Goal: Task Accomplishment & Management: Use online tool/utility

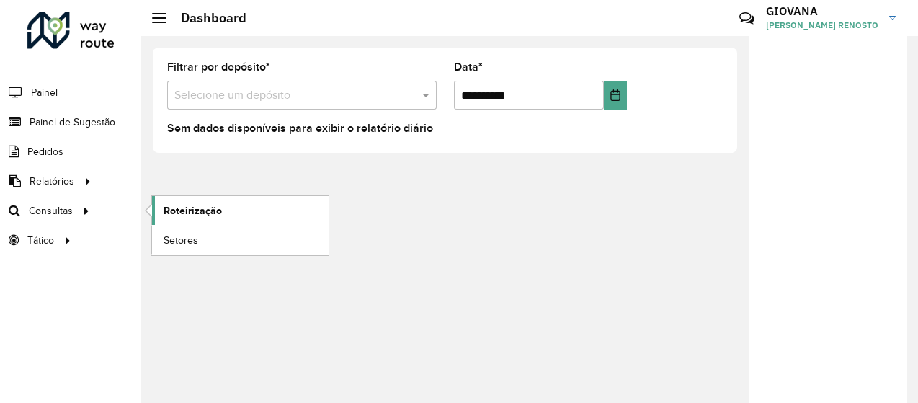
click at [176, 213] on span "Roteirização" at bounding box center [193, 210] width 58 height 15
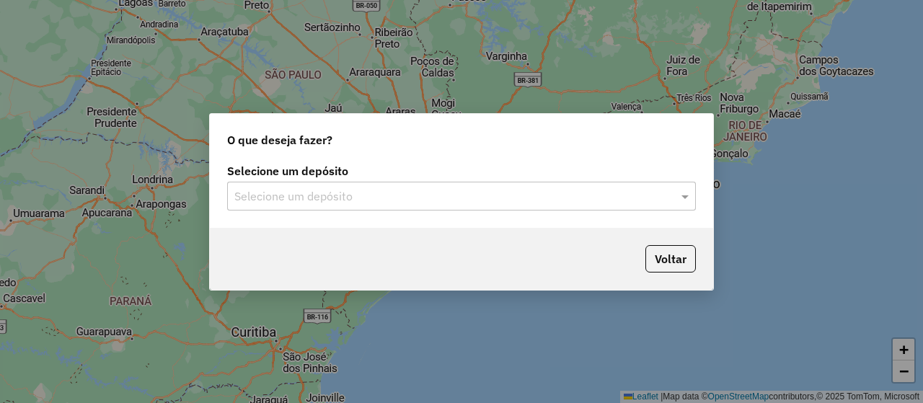
click at [423, 203] on input "text" at bounding box center [446, 196] width 425 height 17
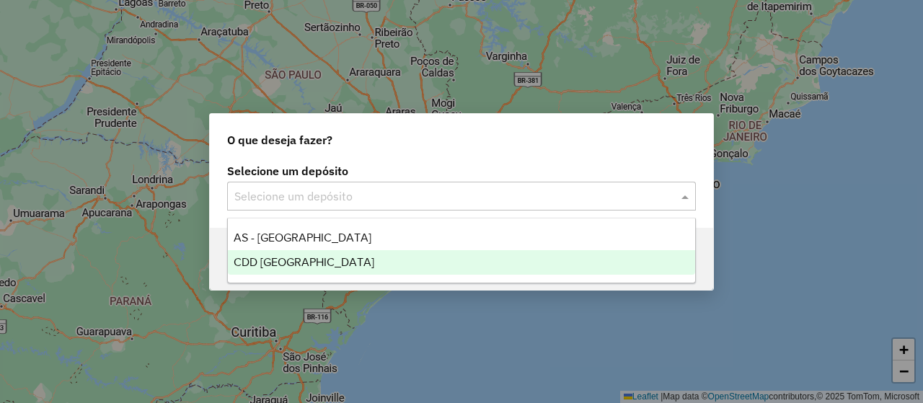
click at [340, 254] on div "CDD [GEOGRAPHIC_DATA]" at bounding box center [461, 262] width 467 height 25
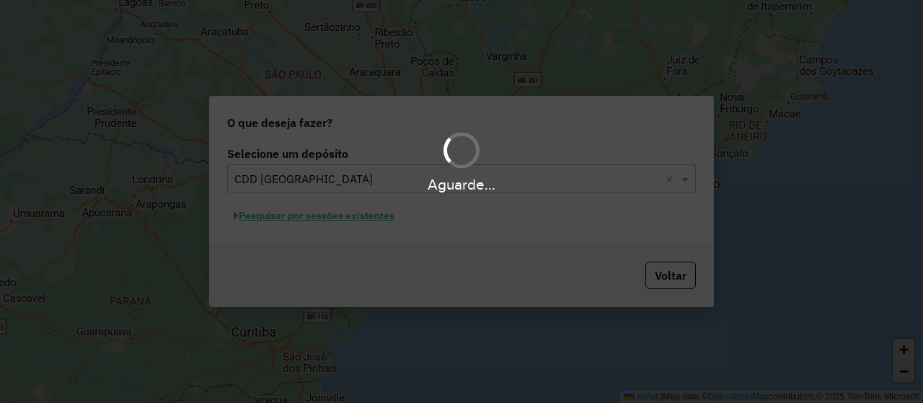
click at [357, 221] on div "Aguarde..." at bounding box center [461, 201] width 923 height 403
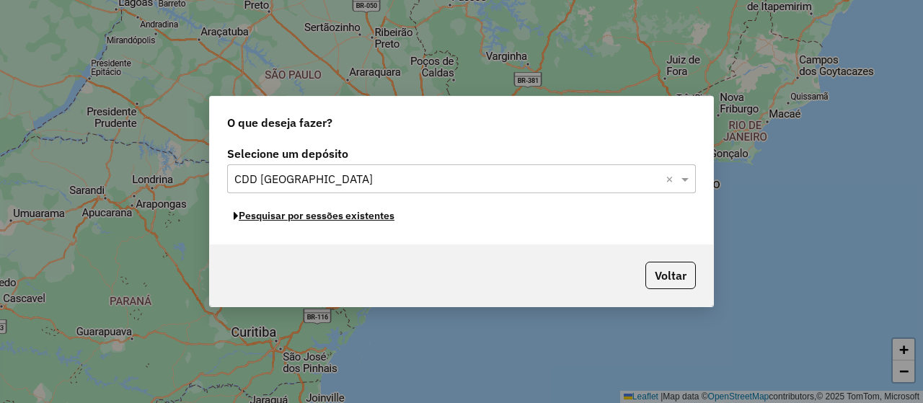
click at [368, 219] on button "Pesquisar por sessões existentes" at bounding box center [314, 216] width 174 height 22
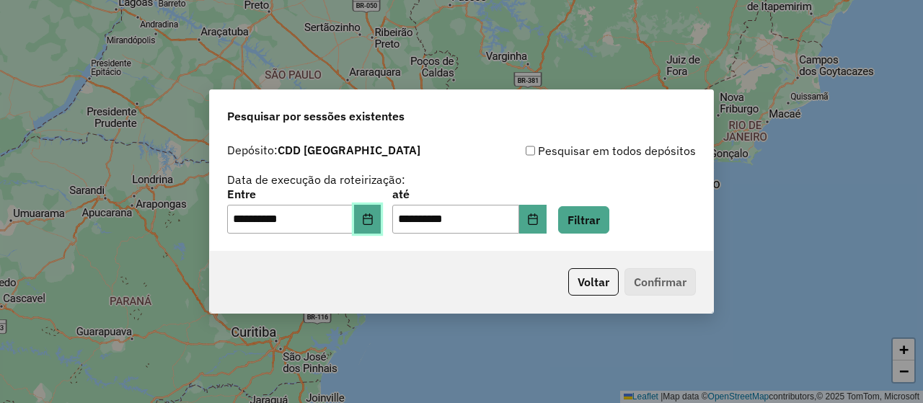
click at [372, 216] on icon "Choose Date" at bounding box center [367, 219] width 9 height 12
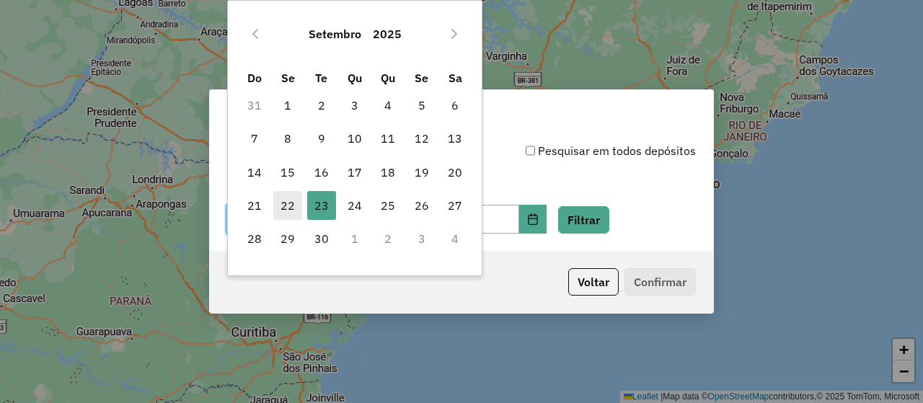
click at [291, 213] on span "22" at bounding box center [287, 205] width 29 height 29
type input "**********"
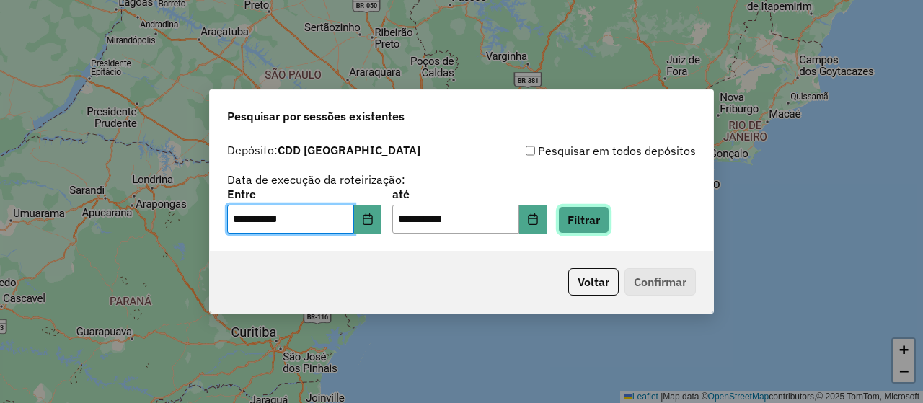
click at [595, 230] on button "Filtrar" at bounding box center [583, 219] width 51 height 27
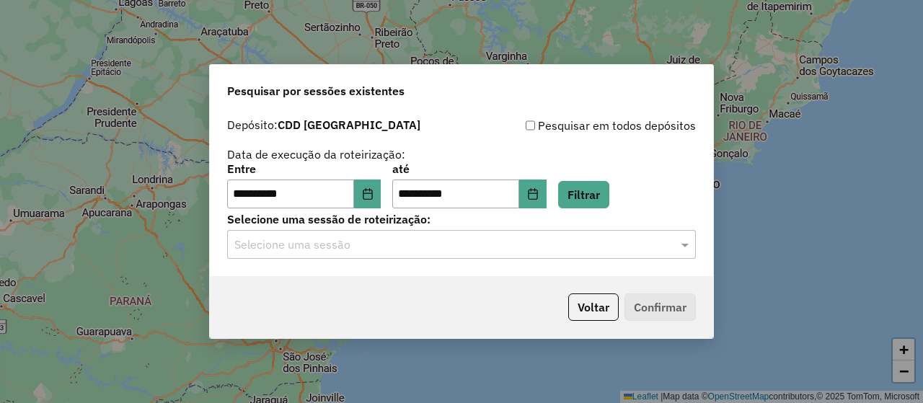
click at [593, 246] on input "text" at bounding box center [446, 244] width 425 height 17
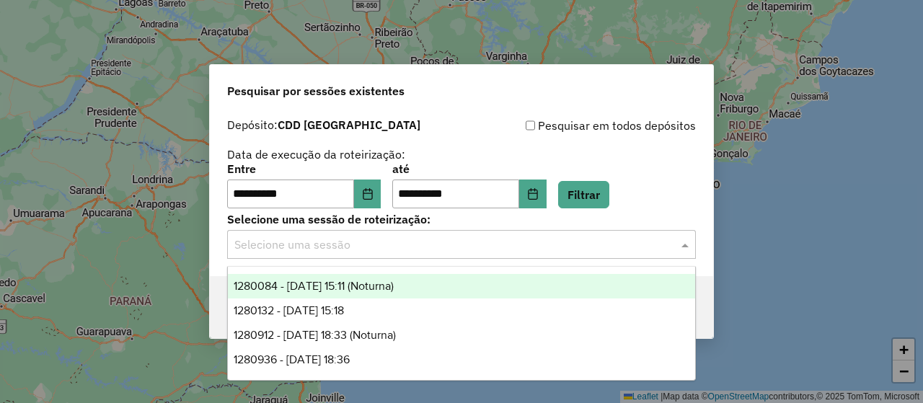
click at [448, 286] on div "1280084 - [DATE] 15:11 (Noturna)" at bounding box center [461, 286] width 467 height 25
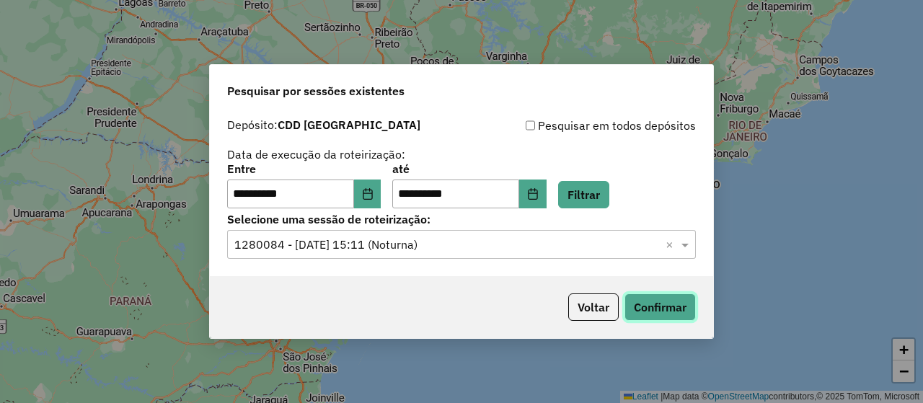
click at [681, 314] on button "Confirmar" at bounding box center [659, 306] width 71 height 27
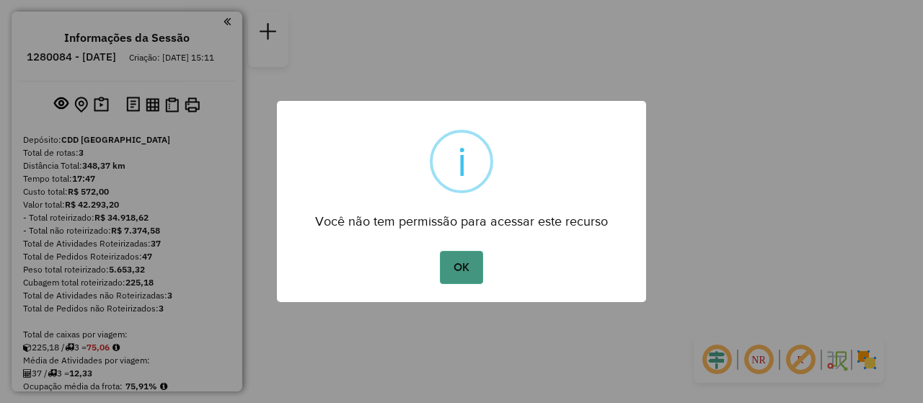
click at [457, 283] on button "OK" at bounding box center [461, 267] width 43 height 33
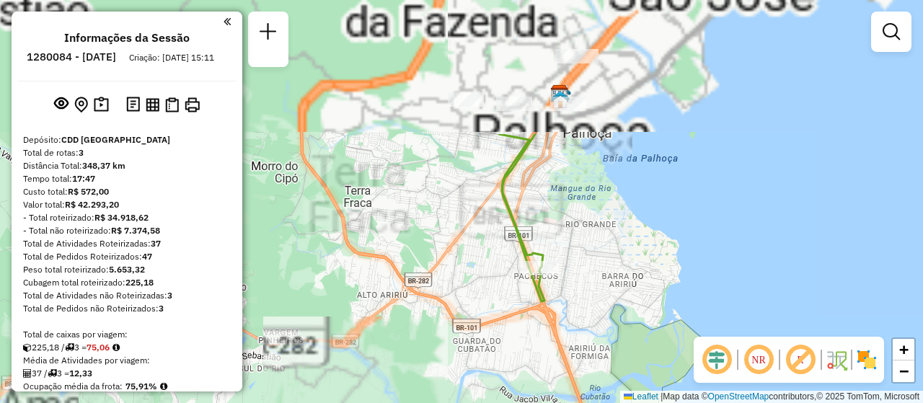
drag, startPoint x: 451, startPoint y: 112, endPoint x: 368, endPoint y: 386, distance: 286.9
click at [368, 389] on div "Janela de atendimento Grade de atendimento Capacidade Transportadoras Veículos …" at bounding box center [461, 201] width 923 height 403
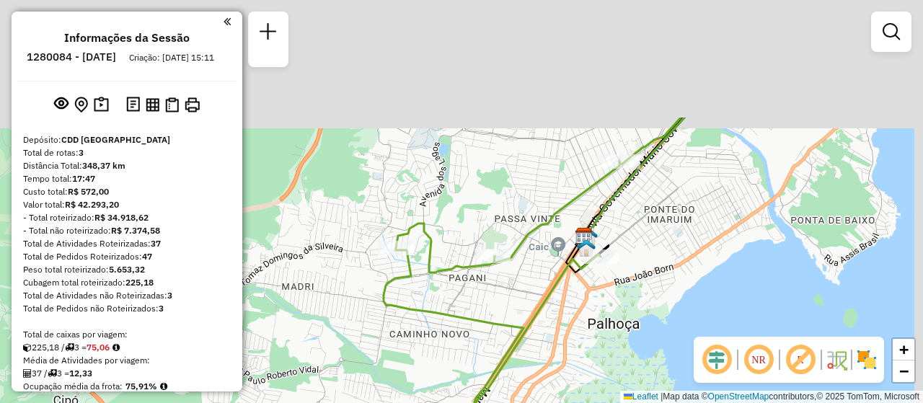
drag, startPoint x: 444, startPoint y: 146, endPoint x: 428, endPoint y: 352, distance: 206.1
click at [421, 365] on div "Janela de atendimento Grade de atendimento Capacidade Transportadoras Veículos …" at bounding box center [461, 201] width 923 height 403
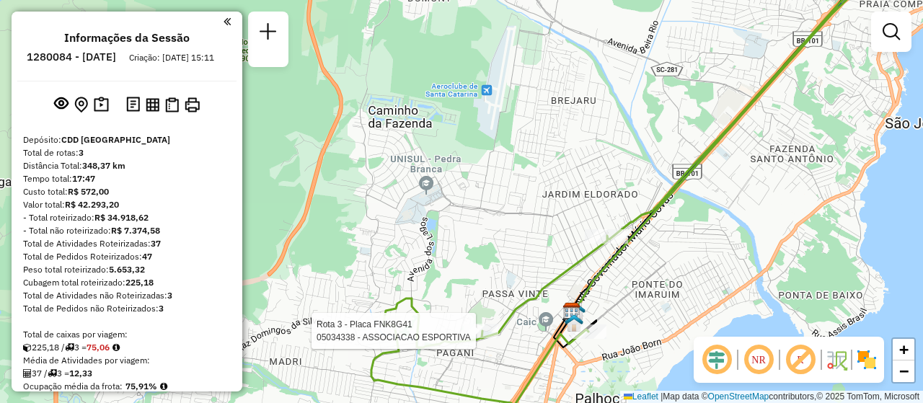
select select "**********"
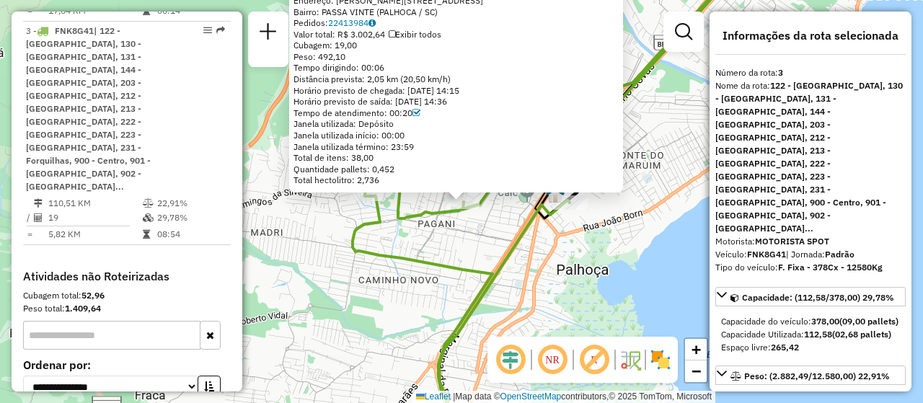
scroll to position [735, 0]
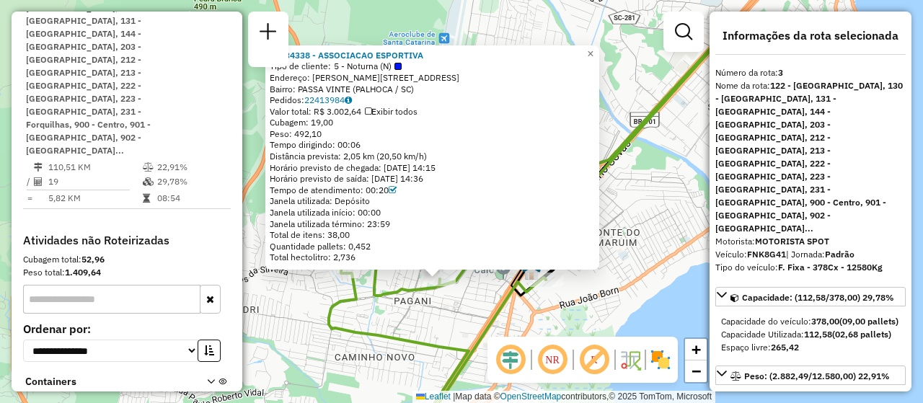
drag, startPoint x: 418, startPoint y: 268, endPoint x: 394, endPoint y: 345, distance: 80.7
click at [394, 345] on icon at bounding box center [525, 279] width 392 height 484
click at [319, 291] on div "05034338 - ASSOCIACAO ESPORTIVA Tipo de cliente: 5 - Noturna (N) Endereço: R CA…" at bounding box center [461, 201] width 923 height 403
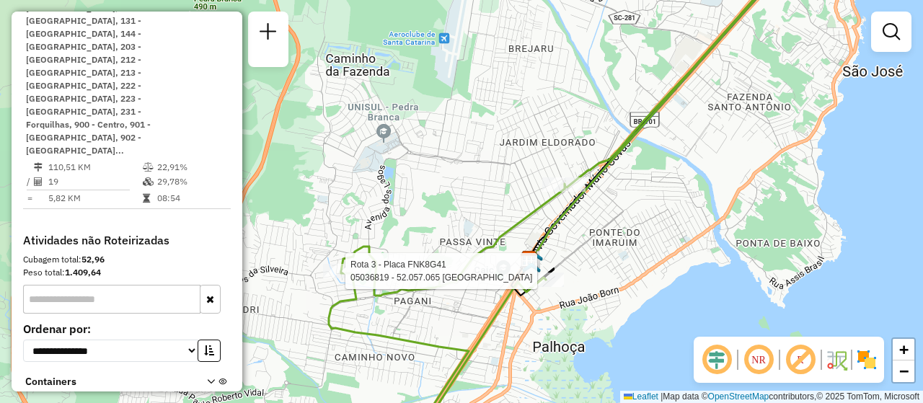
select select "**********"
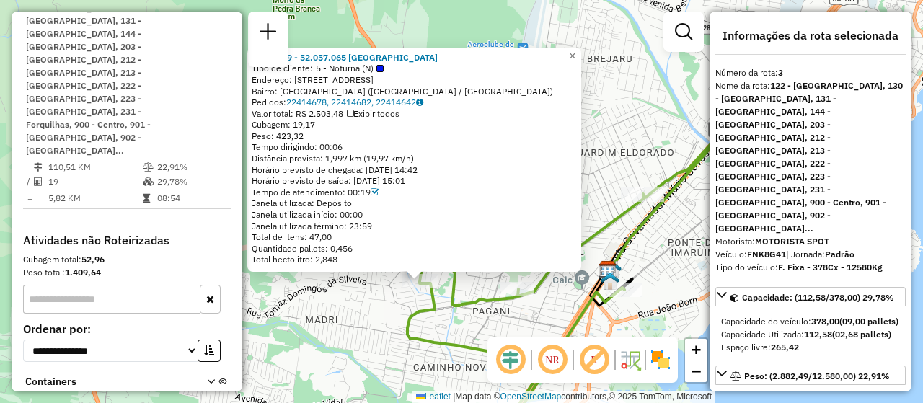
drag, startPoint x: 410, startPoint y: 278, endPoint x: 368, endPoint y: 357, distance: 89.6
click at [368, 357] on div "05036819 - 52.057.065 MAURICIO Tipo de cliente: 5 - Noturna (N) Endereço: Rua I…" at bounding box center [461, 201] width 923 height 403
click at [375, 350] on div "05036819 - 52.057.065 MAURICIO Tipo de cliente: 5 - Noturna (N) Endereço: Rua I…" at bounding box center [461, 201] width 923 height 403
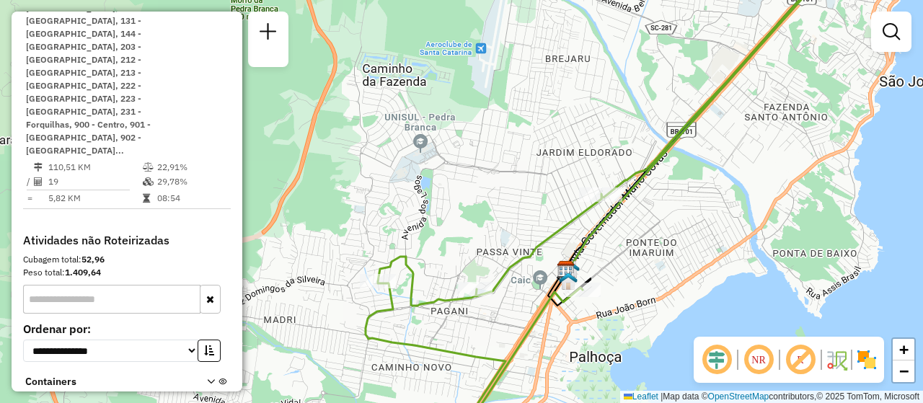
drag, startPoint x: 502, startPoint y: 328, endPoint x: 436, endPoint y: 329, distance: 66.3
click at [436, 329] on div "Janela de atendimento Grade de atendimento Capacidade Transportadoras Veículos …" at bounding box center [461, 201] width 923 height 403
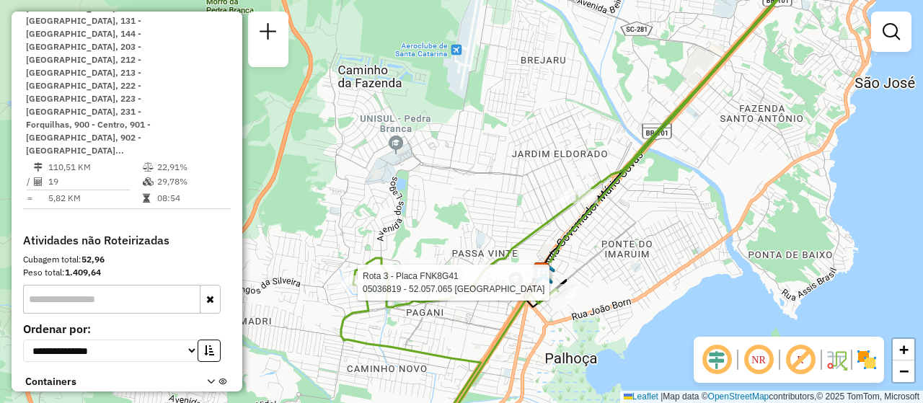
select select "**********"
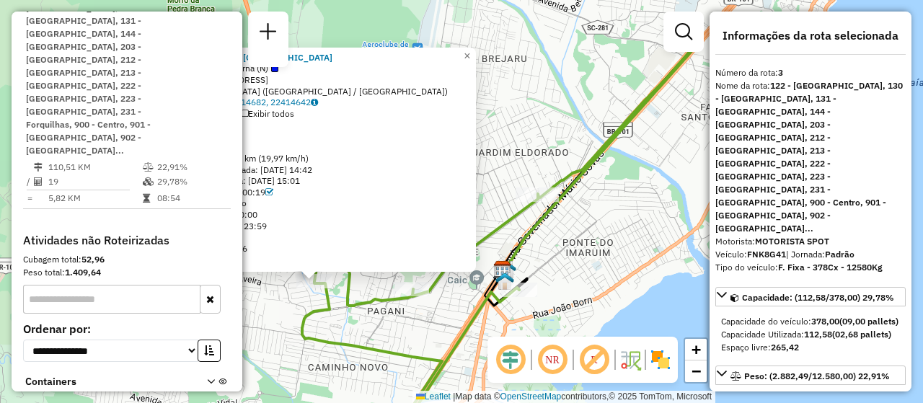
drag, startPoint x: 495, startPoint y: 267, endPoint x: 352, endPoint y: 349, distance: 165.0
click at [352, 349] on icon at bounding box center [501, 281] width 399 height 484
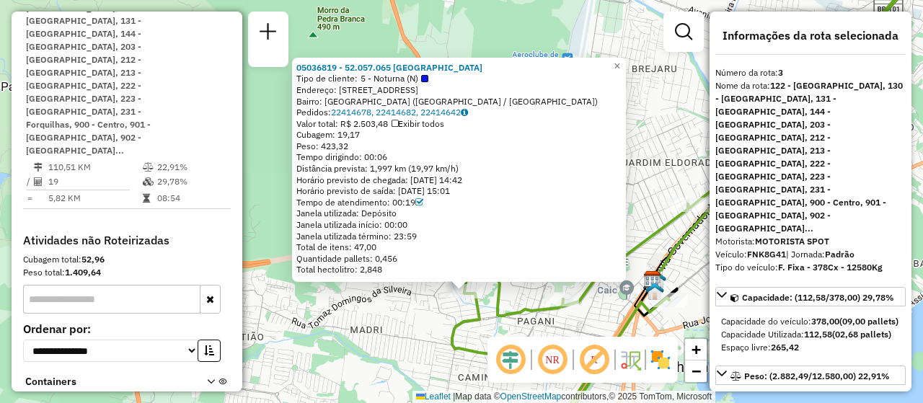
drag, startPoint x: 347, startPoint y: 324, endPoint x: 492, endPoint y: 332, distance: 144.4
click at [492, 332] on div "05036819 - 52.057.065 MAURICIO Tipo de cliente: 5 - Noturna (N) Endereço: Rua I…" at bounding box center [461, 201] width 923 height 403
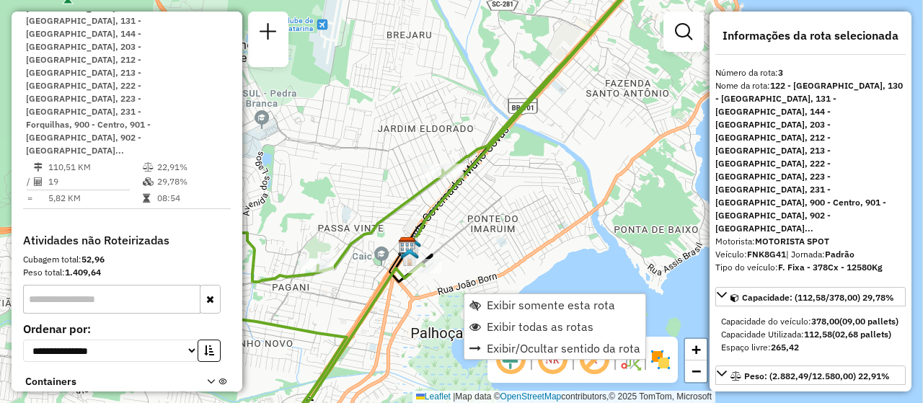
drag, startPoint x: 540, startPoint y: 152, endPoint x: 294, endPoint y: 118, distance: 248.3
click at [294, 118] on div "Janela de atendimento Grade de atendimento Capacidade Transportadoras Veículos …" at bounding box center [461, 201] width 923 height 403
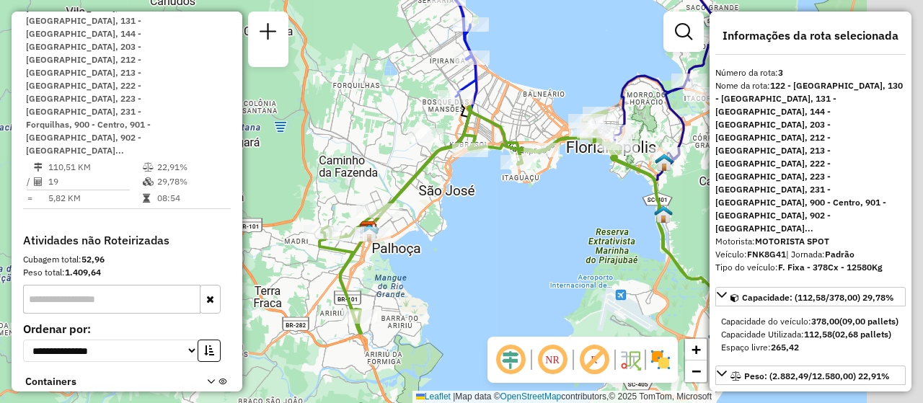
drag, startPoint x: 541, startPoint y: 226, endPoint x: 402, endPoint y: 239, distance: 139.7
click at [402, 239] on div "Janela de atendimento Grade de atendimento Capacidade Transportadoras Veículos …" at bounding box center [461, 201] width 923 height 403
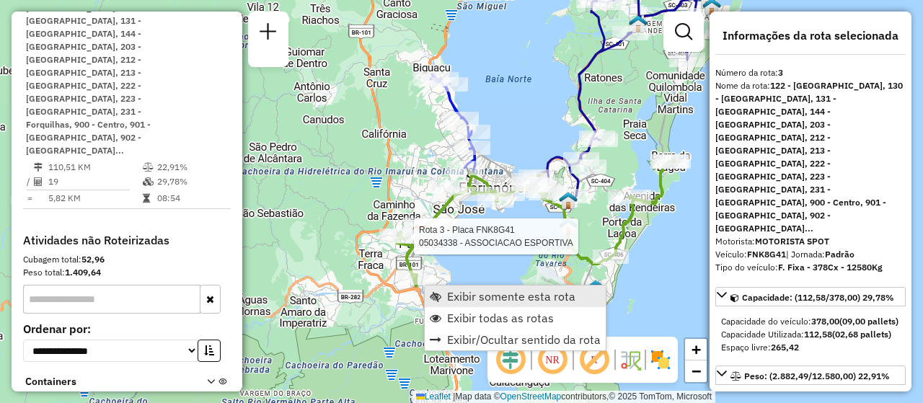
click at [474, 296] on span "Exibir somente esta rota" at bounding box center [511, 297] width 128 height 12
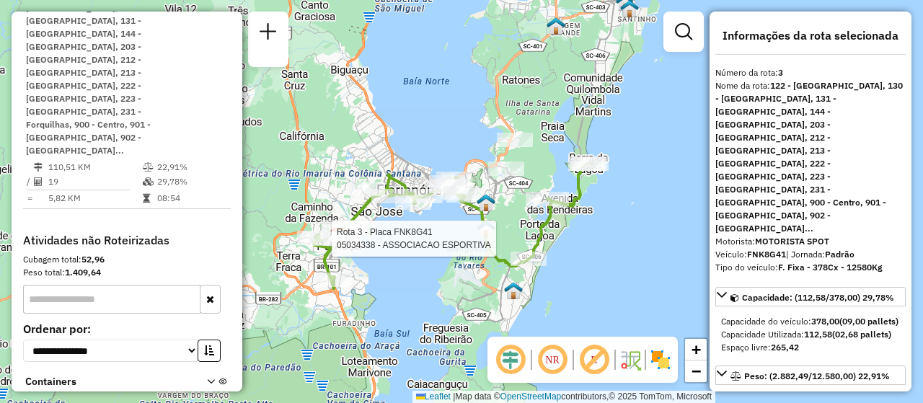
click at [584, 280] on div "Rota 3 - Placa FNK8G41 05034338 - ASSOCIACAO ESPORTIVA Janela de atendimento Gr…" at bounding box center [461, 201] width 923 height 403
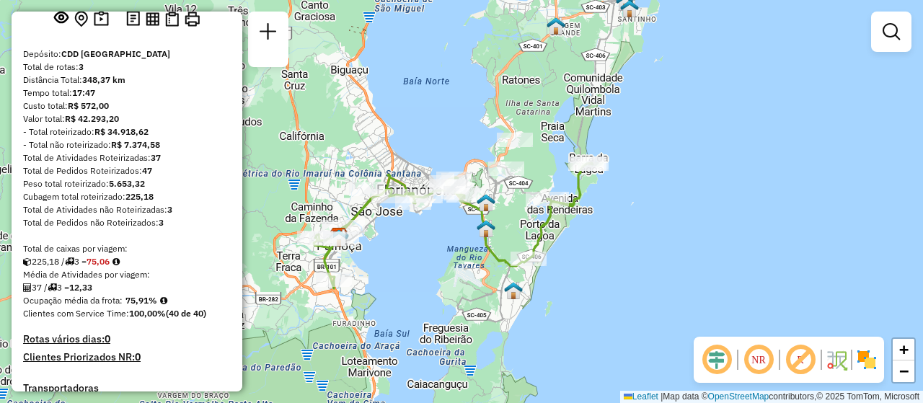
scroll to position [14, 0]
